Goal: Task Accomplishment & Management: Manage account settings

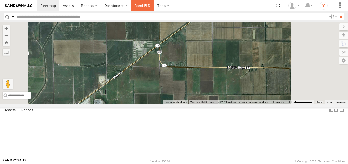
click at [140, 4] on link "Rand ELD" at bounding box center [142, 5] width 23 height 11
click at [0, 0] on div "112" at bounding box center [0, 0] width 0 height 0
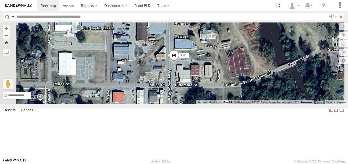
click at [0, 0] on div at bounding box center [0, 0] width 0 height 0
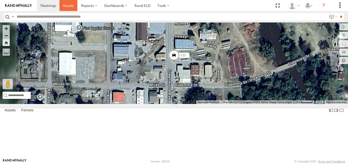
click at [67, 6] on span at bounding box center [68, 5] width 11 height 5
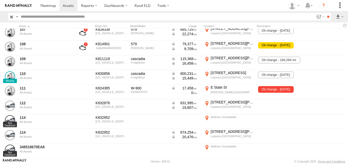
scroll to position [92, 0]
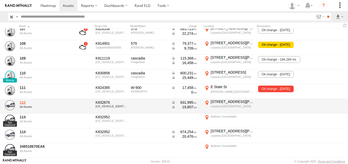
click at [24, 102] on link "112" at bounding box center [45, 102] width 50 height 5
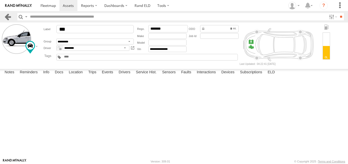
click at [8, 18] on link at bounding box center [7, 16] width 7 height 7
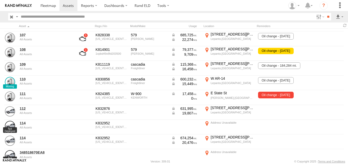
scroll to position [87, 0]
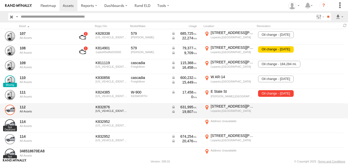
click at [9, 110] on link at bounding box center [10, 110] width 10 height 10
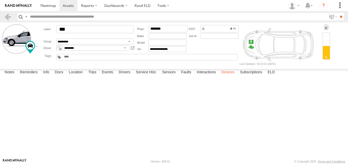
click at [224, 76] on label "Devices" at bounding box center [228, 72] width 18 height 7
click at [174, 37] on input "text" at bounding box center [167, 36] width 38 height 6
type input "*********"
click at [143, 5] on link "Rand ELD" at bounding box center [142, 5] width 23 height 11
